Goal: Communication & Community: Answer question/provide support

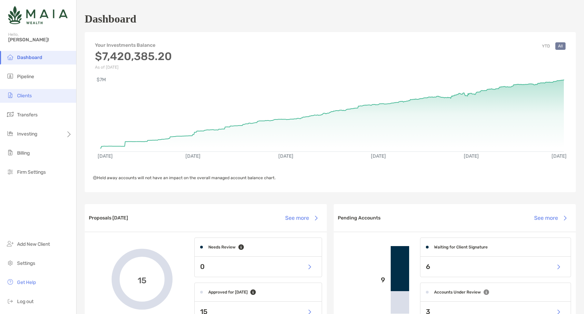
click at [30, 95] on span "Clients" at bounding box center [24, 96] width 15 height 6
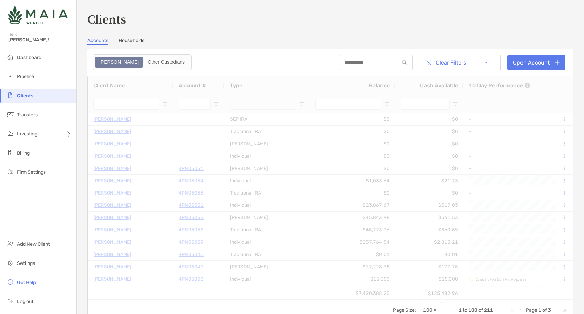
type input "****"
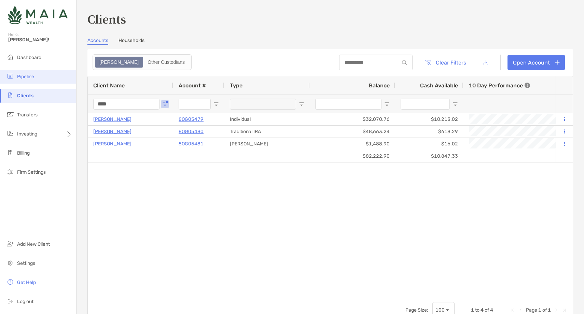
click at [41, 82] on li "Pipeline" at bounding box center [38, 77] width 76 height 14
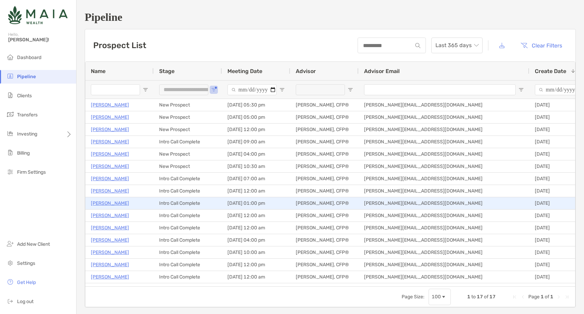
scroll to position [22, 0]
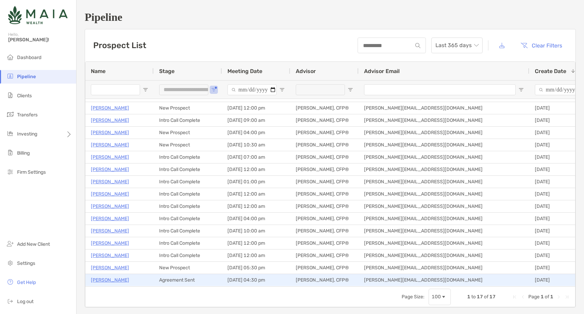
click at [102, 277] on p "Tony Forchione" at bounding box center [110, 280] width 38 height 9
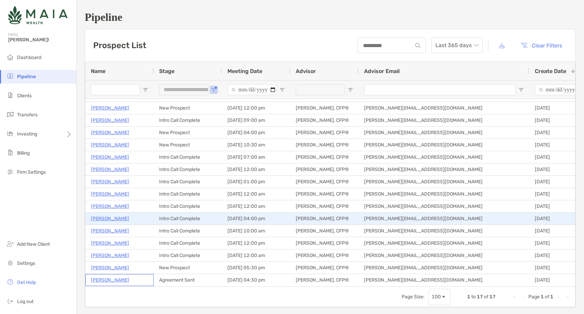
scroll to position [0, 0]
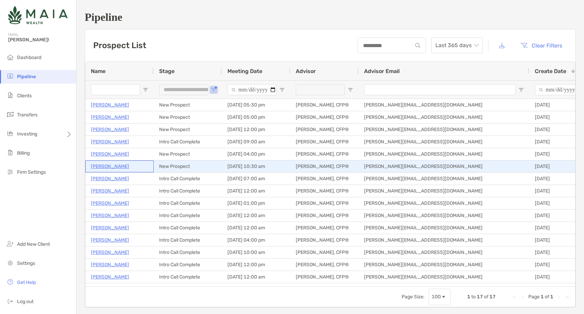
click at [107, 167] on p "Erika Graziani" at bounding box center [110, 166] width 38 height 9
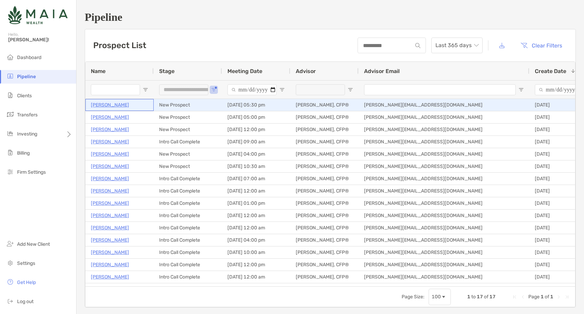
click at [109, 105] on p "[PERSON_NAME]" at bounding box center [110, 105] width 38 height 9
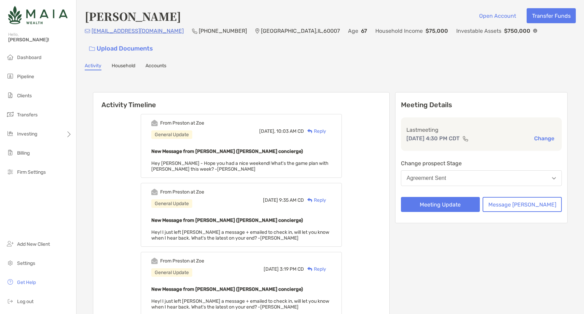
click at [326, 130] on div "Reply" at bounding box center [315, 131] width 22 height 7
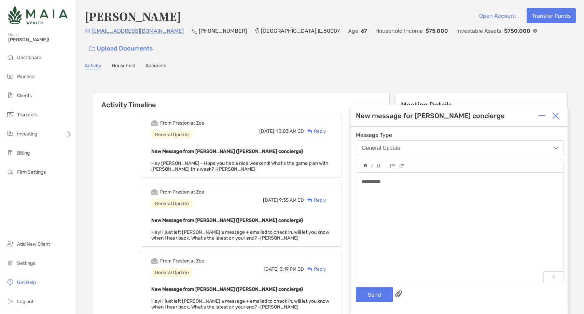
click at [356, 140] on button "General Update" at bounding box center [460, 148] width 208 height 16
click at [418, 257] on div "**********" at bounding box center [459, 225] width 207 height 104
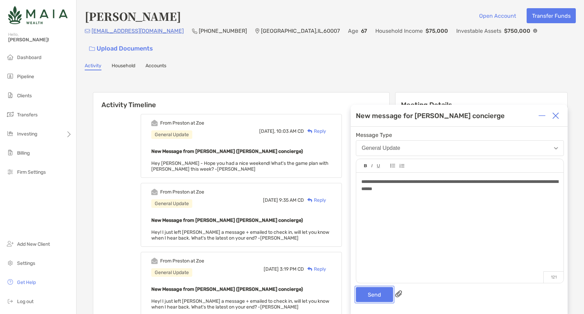
click at [370, 296] on button "Send" at bounding box center [374, 294] width 37 height 15
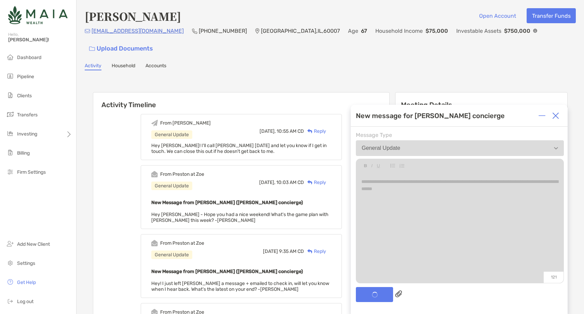
click at [554, 115] on img at bounding box center [555, 115] width 7 height 7
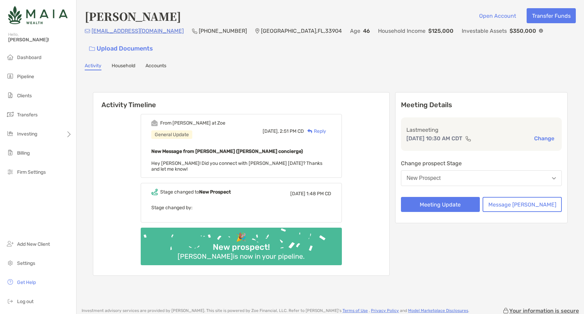
click at [326, 128] on div "Reply" at bounding box center [315, 131] width 22 height 7
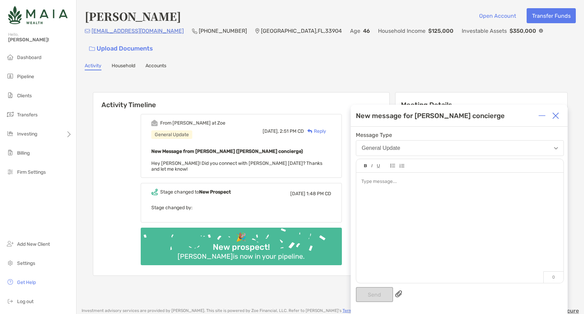
click at [384, 202] on div at bounding box center [459, 225] width 207 height 104
click at [553, 113] on img at bounding box center [555, 115] width 7 height 7
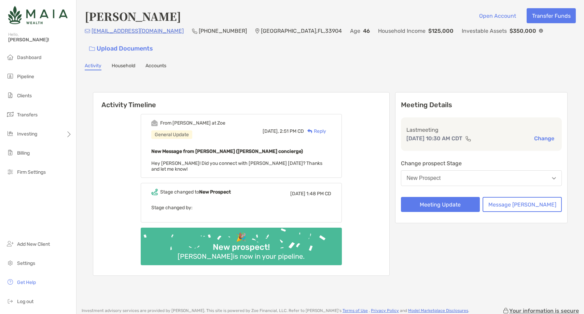
click at [467, 170] on button "New Prospect" at bounding box center [481, 178] width 161 height 16
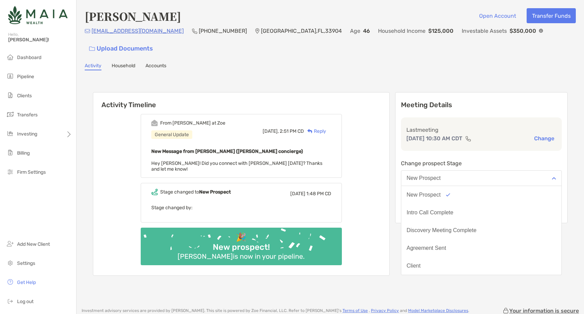
click at [483, 159] on p "Change prospect Stage" at bounding box center [481, 163] width 161 height 9
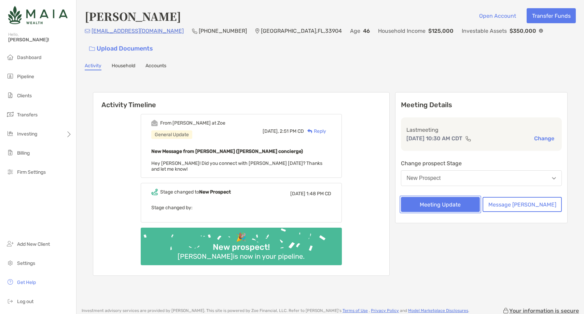
click at [445, 197] on button "Meeting Update" at bounding box center [440, 204] width 79 height 15
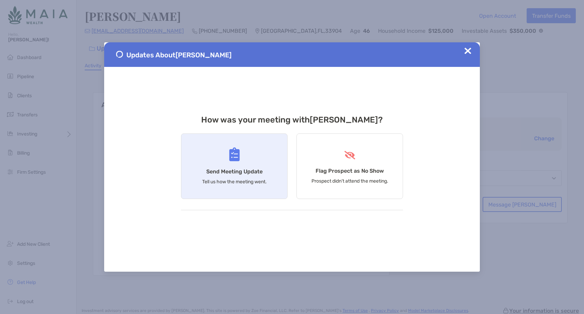
click at [253, 179] on p "Tell us how the meeting went." at bounding box center [234, 182] width 65 height 6
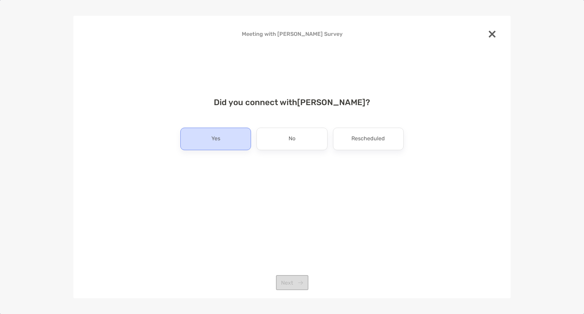
click at [219, 143] on p "Yes" at bounding box center [215, 139] width 9 height 11
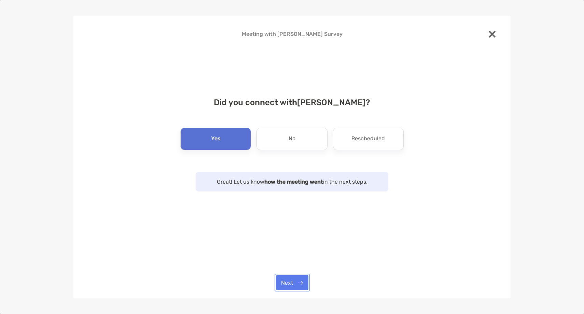
click at [302, 285] on button "Next" at bounding box center [292, 282] width 32 height 15
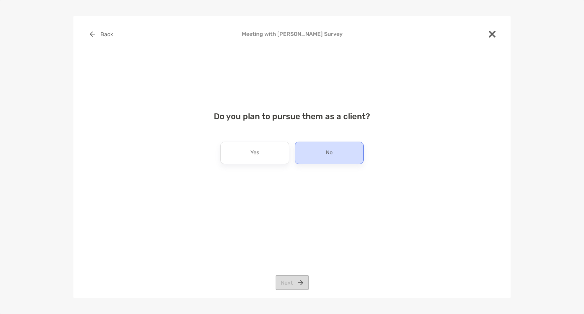
click at [325, 148] on div "No" at bounding box center [329, 153] width 69 height 23
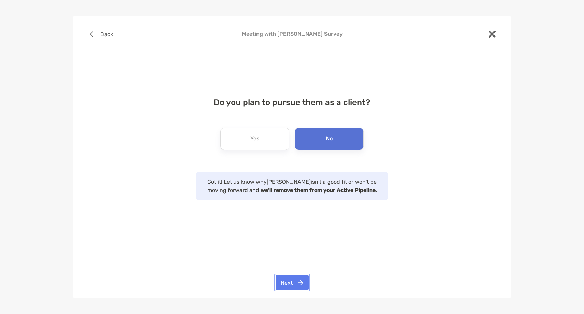
click at [281, 277] on button "Next" at bounding box center [292, 282] width 33 height 15
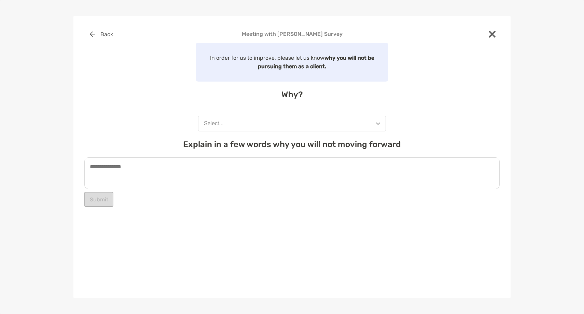
click at [257, 122] on button "Select..." at bounding box center [292, 124] width 188 height 16
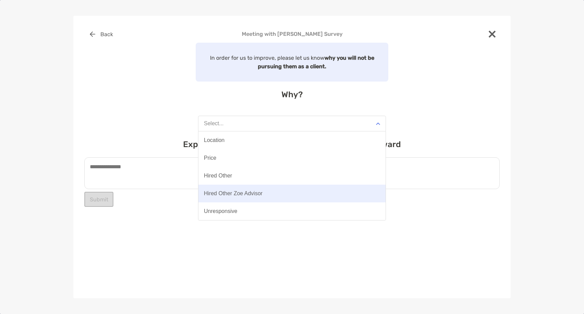
scroll to position [53, 0]
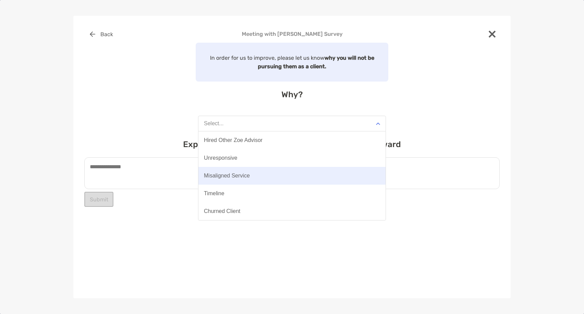
click at [242, 178] on div "Misaligned Service" at bounding box center [227, 176] width 46 height 6
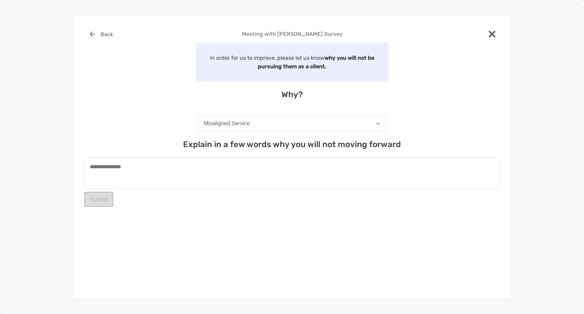
click at [188, 170] on textarea at bounding box center [291, 173] width 415 height 32
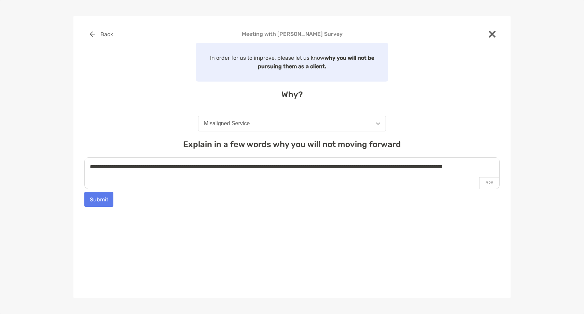
click at [176, 187] on textarea "**********" at bounding box center [291, 173] width 415 height 32
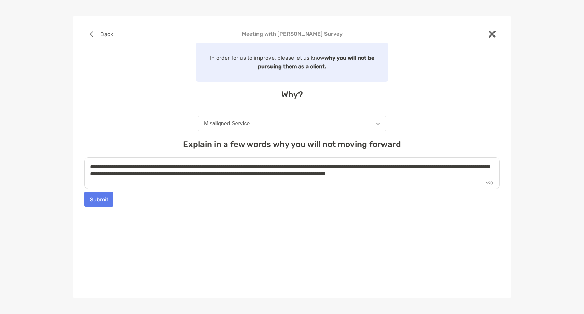
click at [450, 177] on textarea "**********" at bounding box center [291, 173] width 415 height 32
click at [480, 174] on textarea "**********" at bounding box center [291, 173] width 415 height 32
click at [96, 189] on textarea "**********" at bounding box center [291, 173] width 415 height 32
type textarea "**********"
click at [95, 202] on button "Submit" at bounding box center [98, 199] width 29 height 15
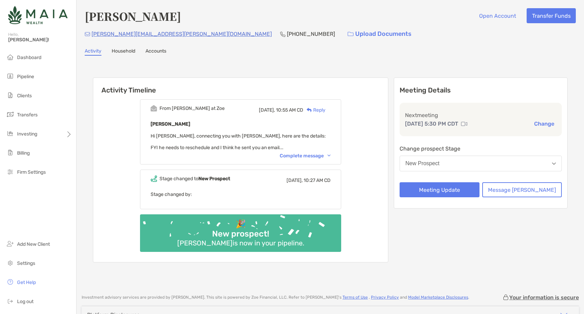
click at [543, 128] on div "Next meeting [DATE] 5:30 PM CDT Change" at bounding box center [481, 119] width 162 height 33
click at [543, 125] on button "Change" at bounding box center [544, 123] width 24 height 7
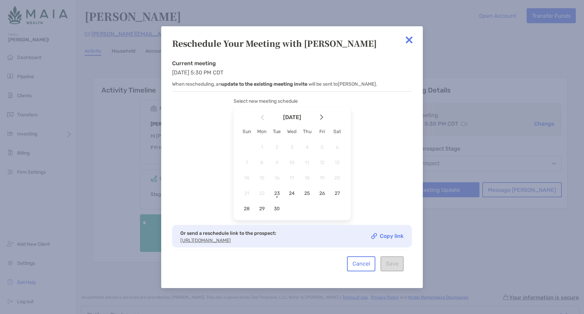
click at [321, 115] on img at bounding box center [321, 117] width 3 height 6
click at [324, 144] on span "3" at bounding box center [322, 147] width 12 height 6
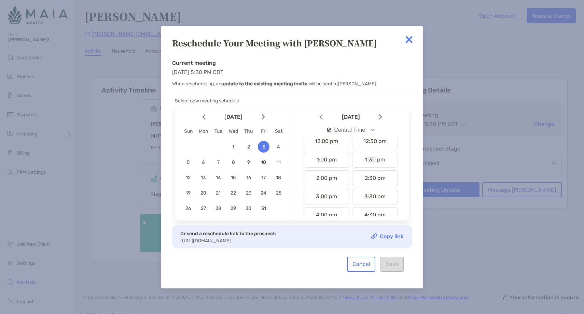
scroll to position [231, 0]
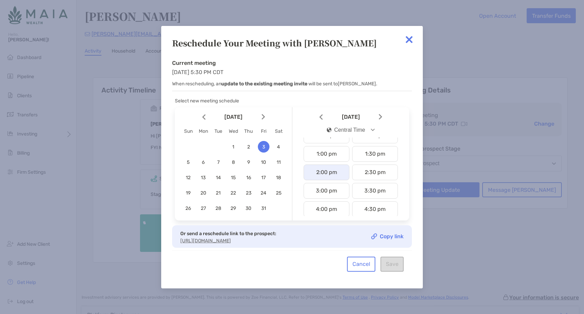
click at [331, 172] on div "2:00 pm" at bounding box center [327, 173] width 46 height 16
click at [393, 268] on button "Save" at bounding box center [392, 264] width 23 height 15
